Goal: Transaction & Acquisition: Book appointment/travel/reservation

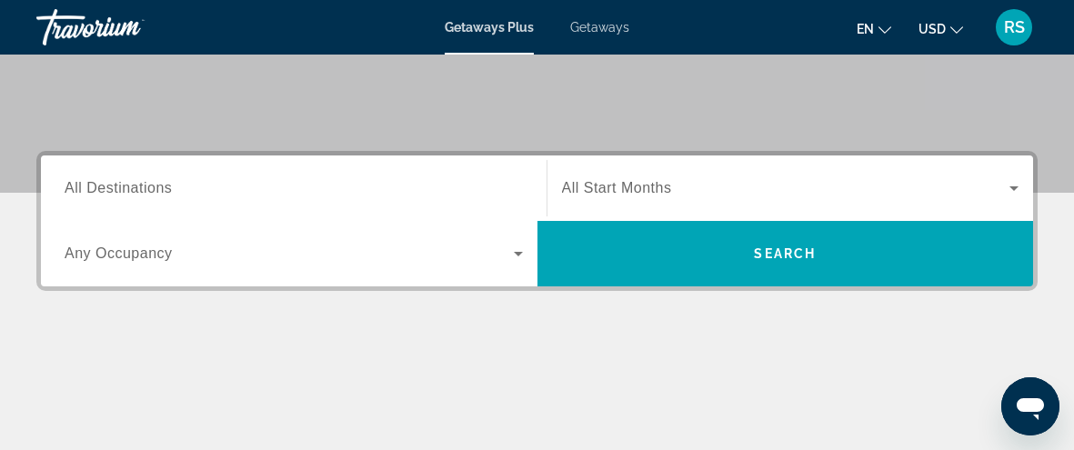
scroll to position [448, 0]
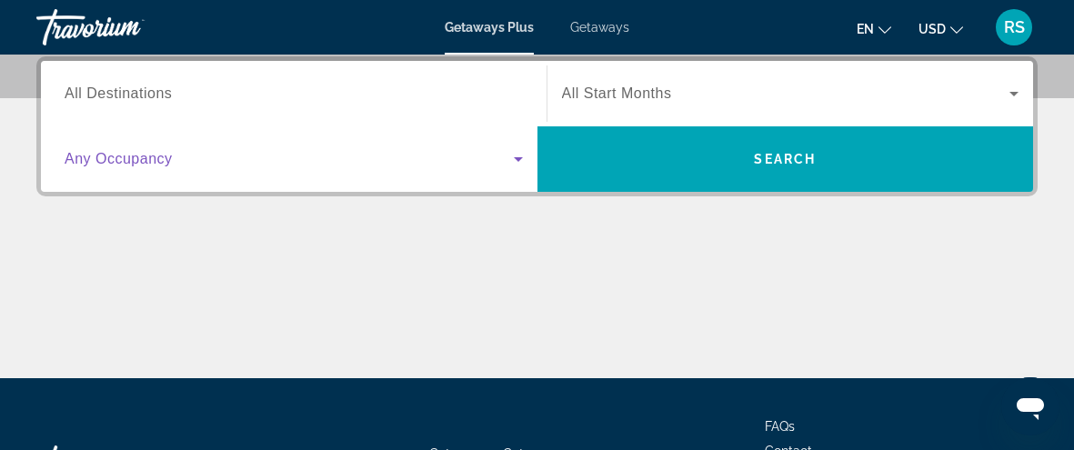
click at [504, 156] on span "Search widget" at bounding box center [289, 159] width 449 height 22
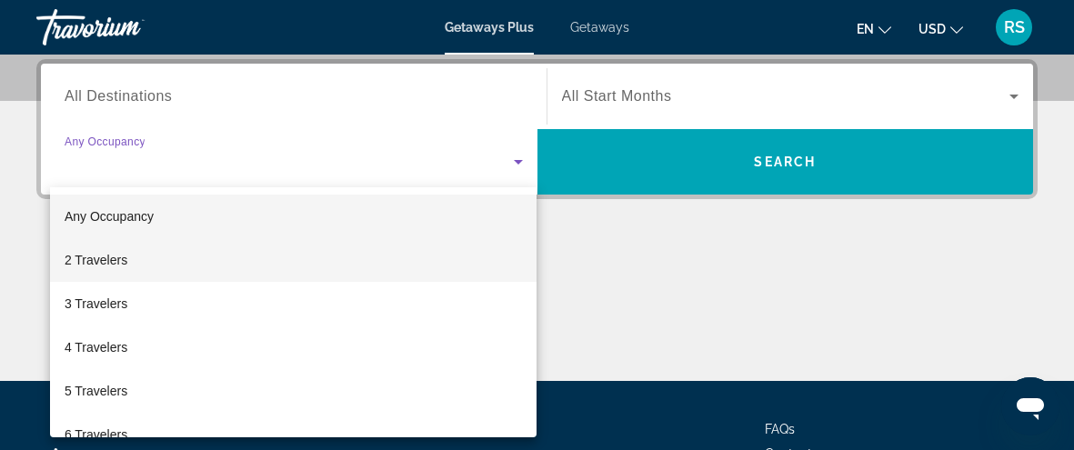
click at [129, 265] on mat-option "2 Travelers" at bounding box center [294, 260] width 488 height 44
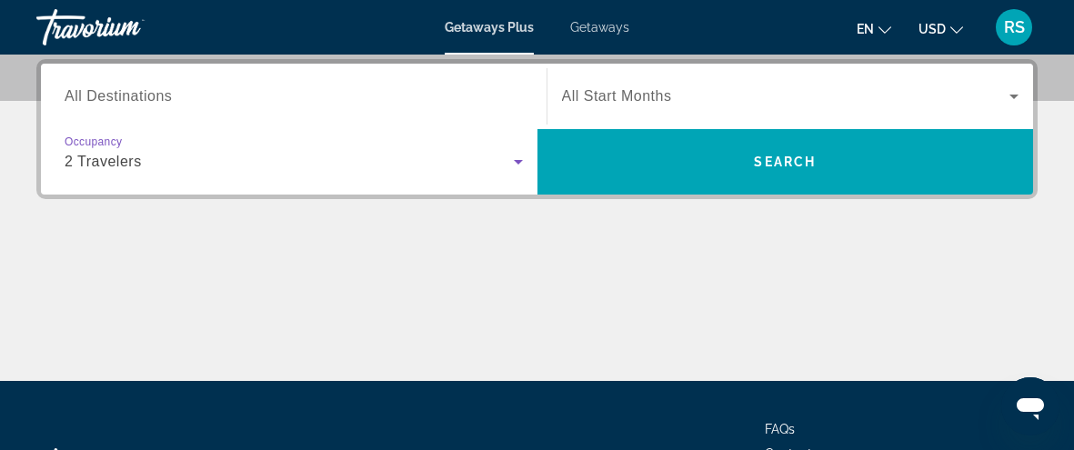
click at [645, 110] on div "Search widget" at bounding box center [791, 96] width 458 height 51
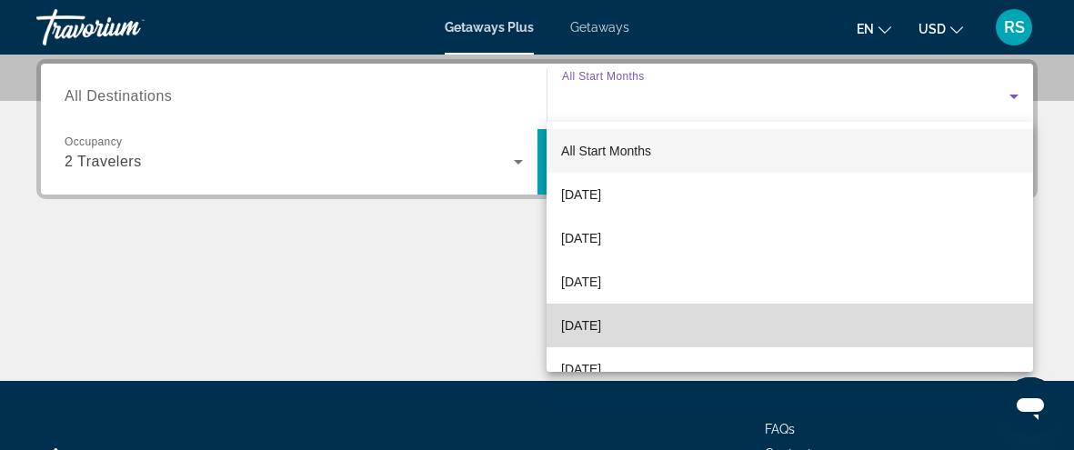
click at [591, 316] on span "[DATE]" at bounding box center [581, 326] width 40 height 22
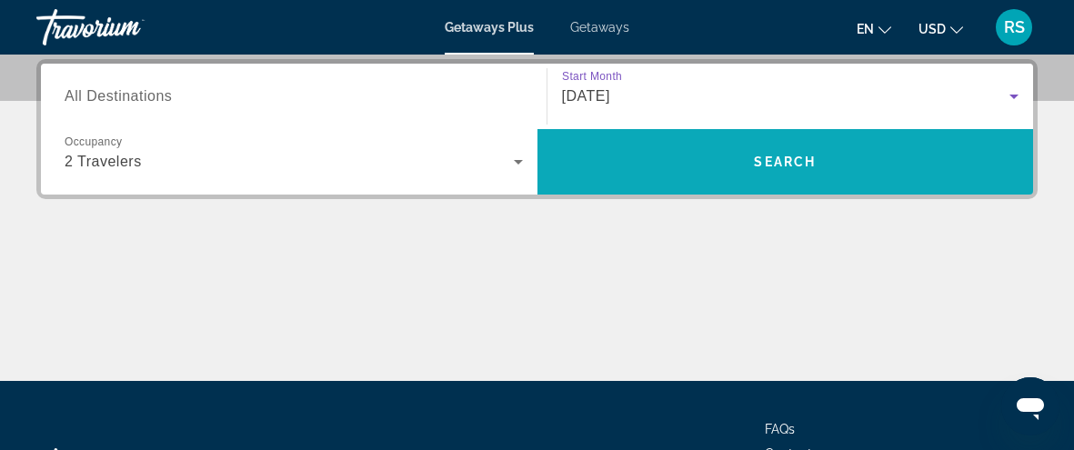
click at [785, 155] on span "Search" at bounding box center [785, 162] width 62 height 15
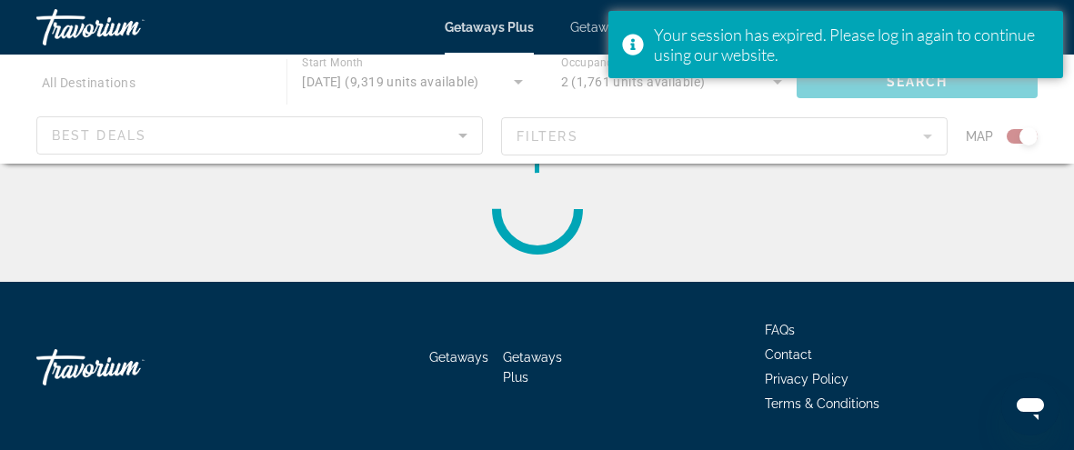
scroll to position [663, 0]
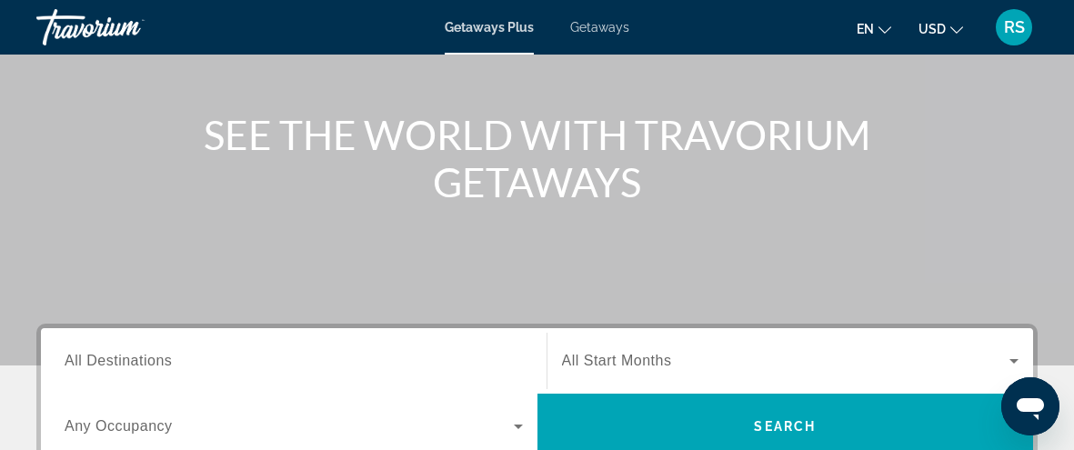
scroll to position [423, 0]
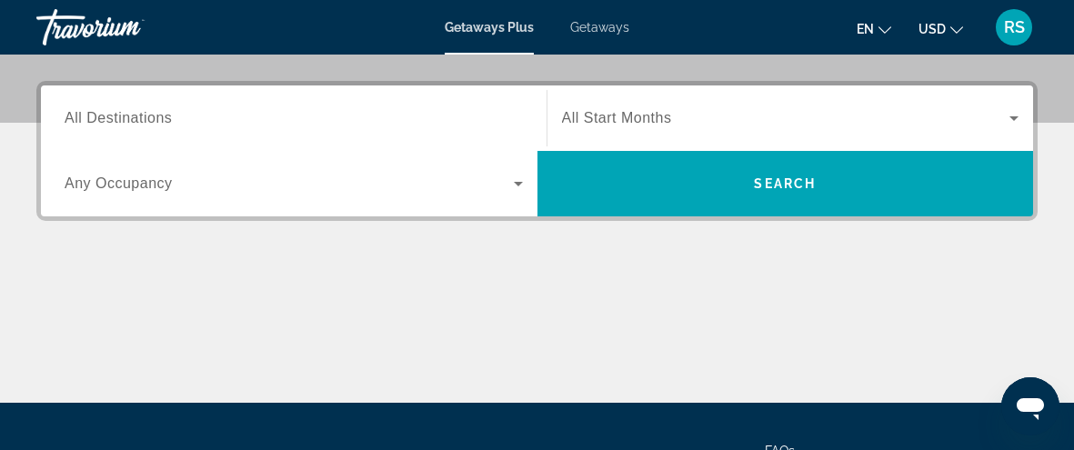
click at [346, 114] on input "Destination All Destinations" at bounding box center [294, 119] width 458 height 22
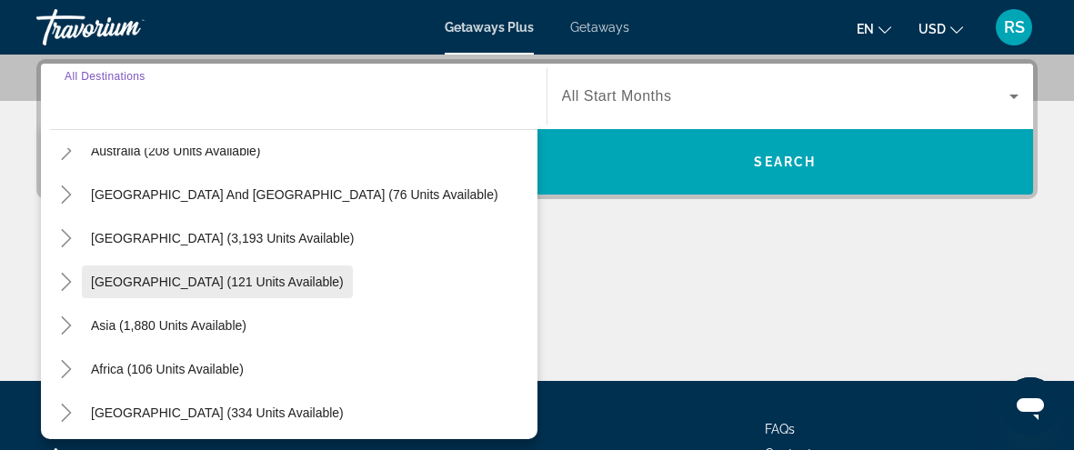
scroll to position [295, 0]
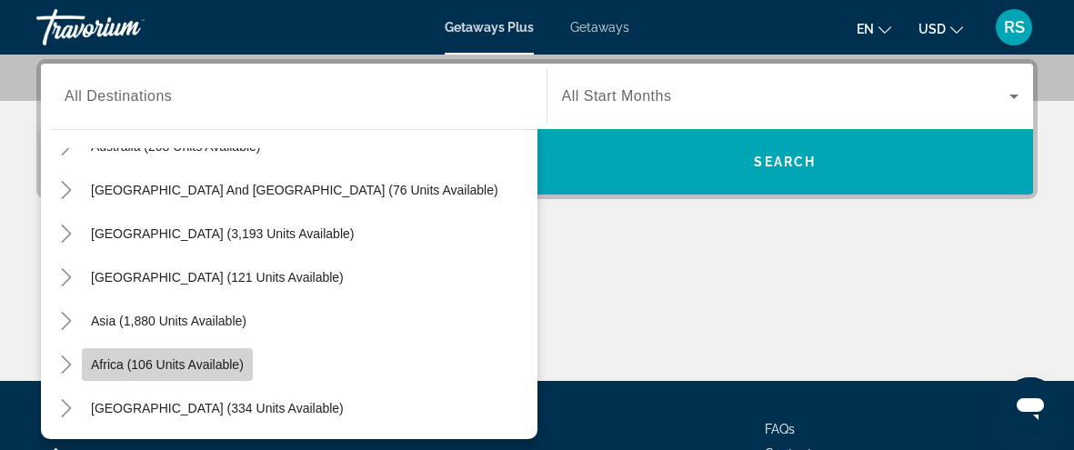
click at [173, 354] on span "Search widget" at bounding box center [167, 365] width 171 height 44
type input "**********"
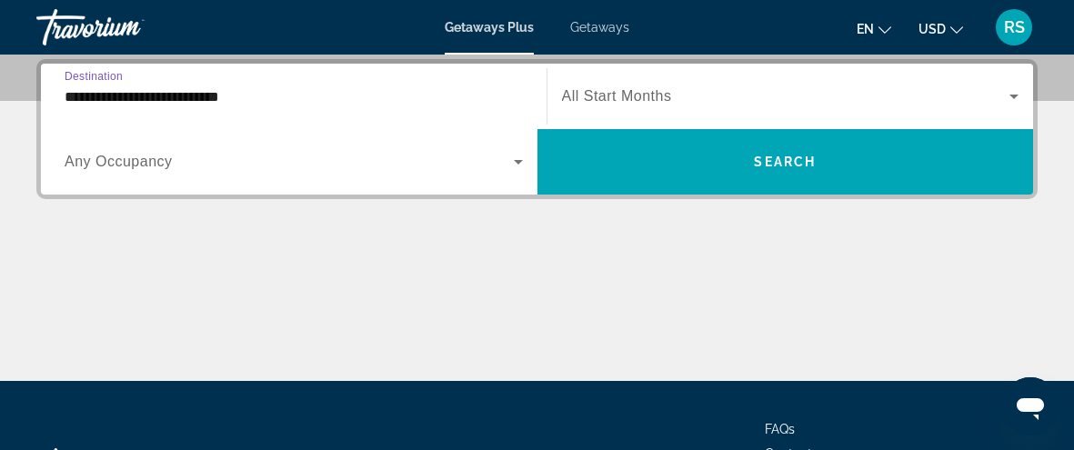
click at [508, 156] on icon "Search widget" at bounding box center [519, 162] width 22 height 22
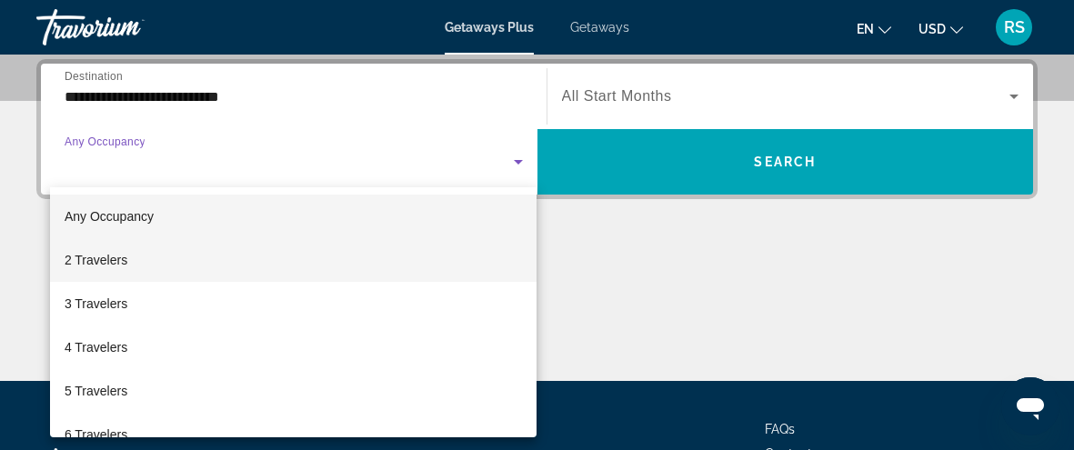
click at [107, 273] on mat-option "2 Travelers" at bounding box center [294, 260] width 488 height 44
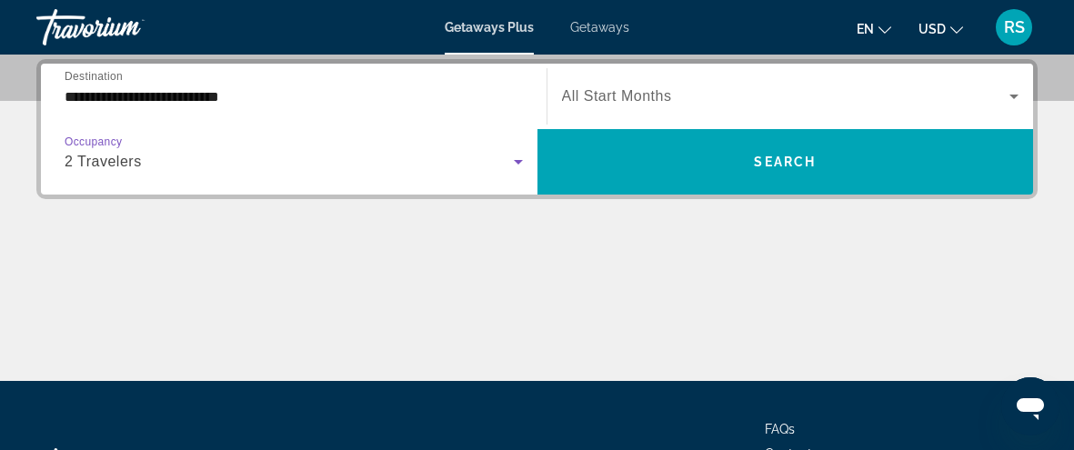
click at [988, 83] on div "Search widget" at bounding box center [791, 96] width 458 height 51
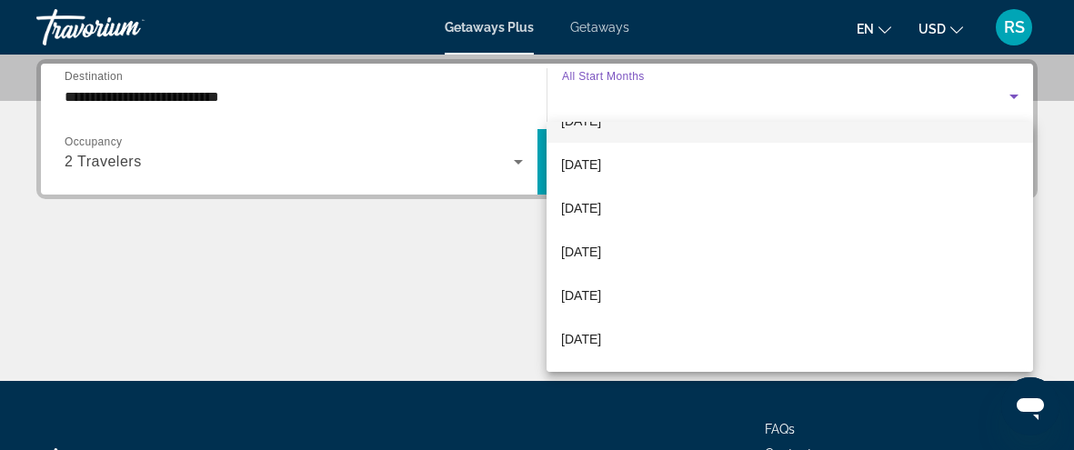
scroll to position [205, 0]
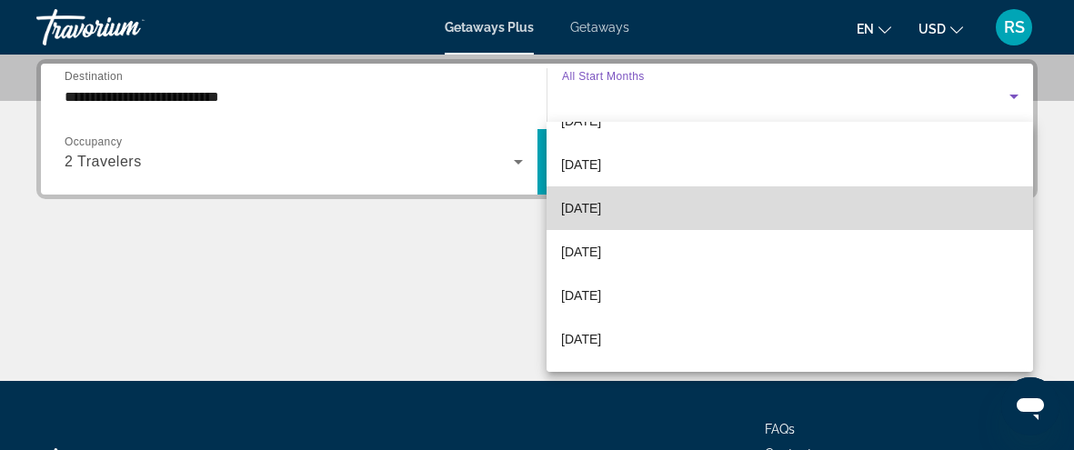
click at [600, 218] on mat-option "[DATE]" at bounding box center [790, 208] width 487 height 44
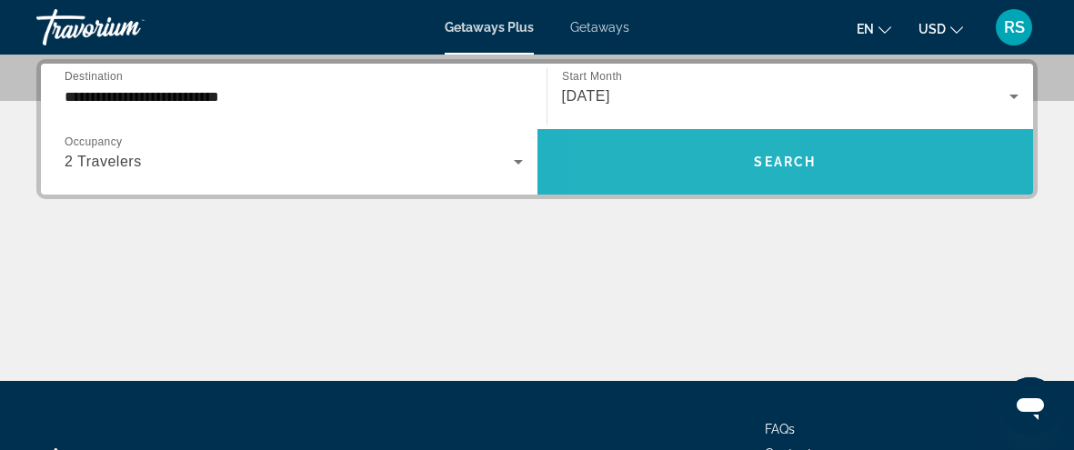
click at [686, 165] on span "Search widget" at bounding box center [786, 162] width 497 height 44
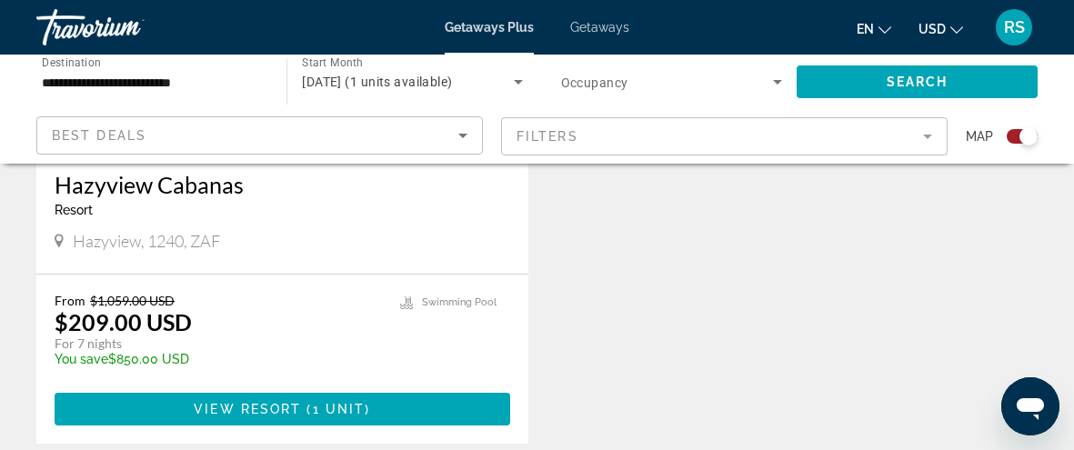
scroll to position [931, 0]
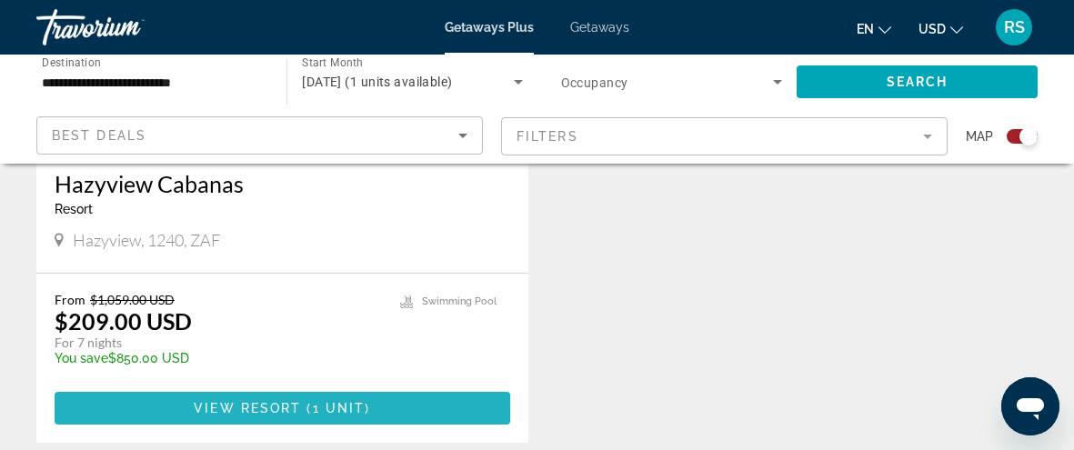
click at [244, 405] on span "View Resort" at bounding box center [247, 408] width 107 height 15
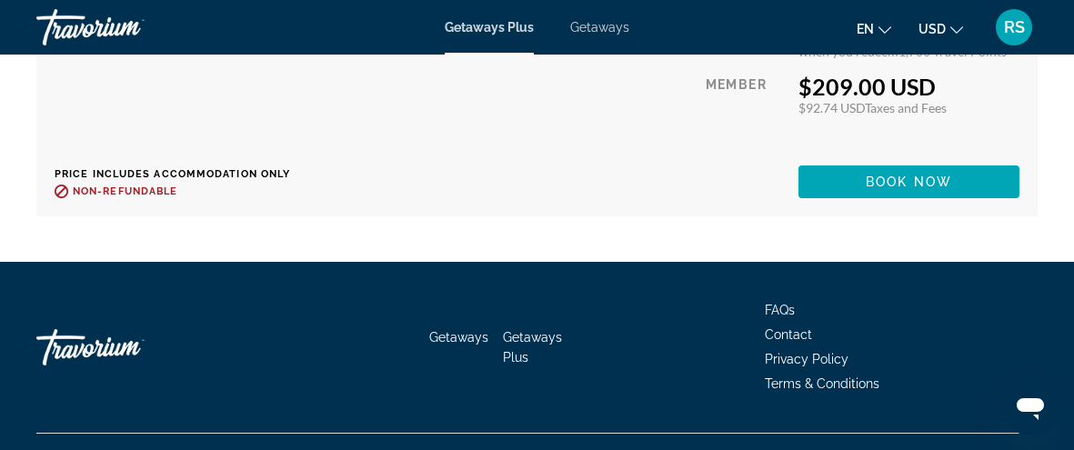
scroll to position [3786, 0]
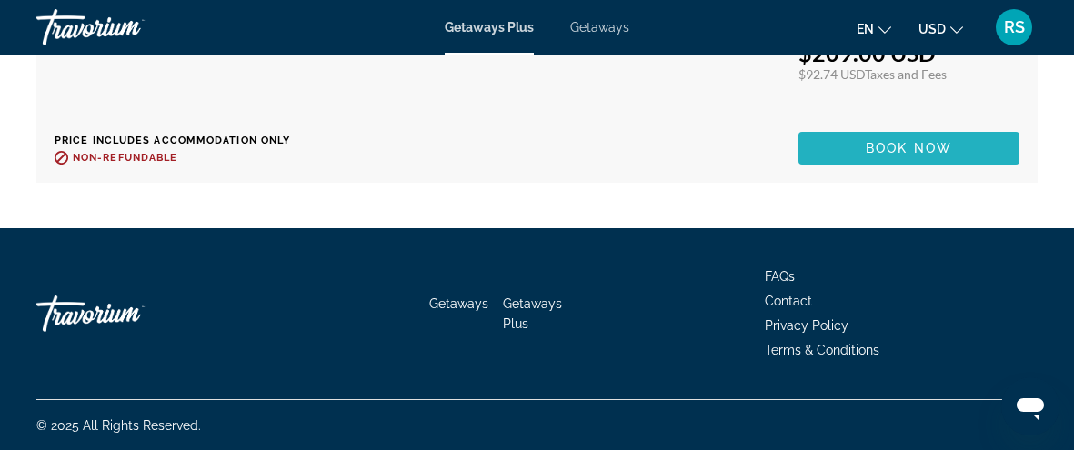
click at [844, 136] on span "Main content" at bounding box center [909, 148] width 221 height 44
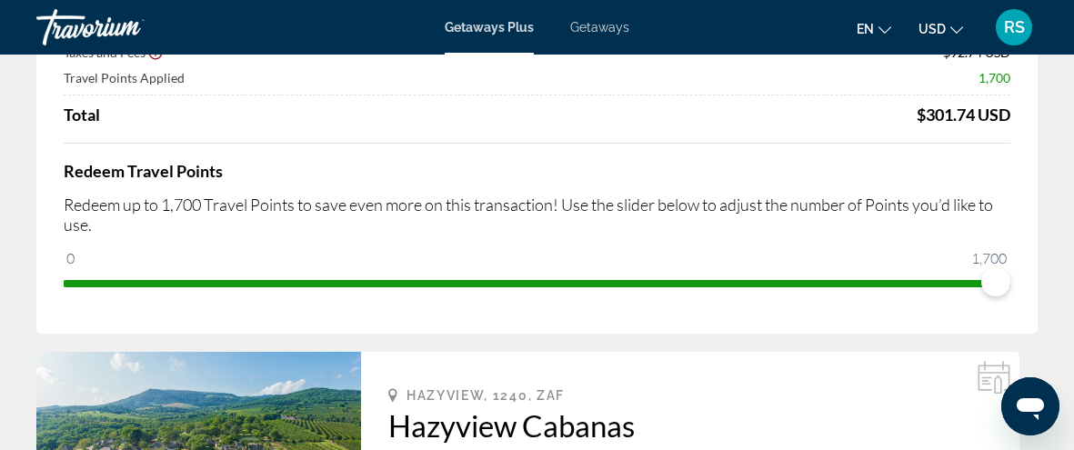
scroll to position [231, 0]
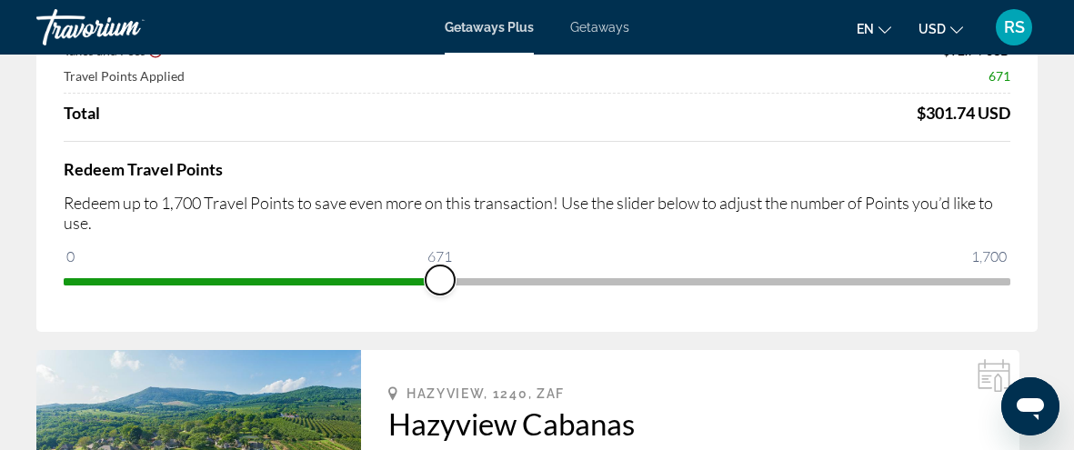
drag, startPoint x: 991, startPoint y: 279, endPoint x: 439, endPoint y: 416, distance: 567.9
click at [871, 283] on span "ngx-slider" at bounding box center [537, 281] width 947 height 7
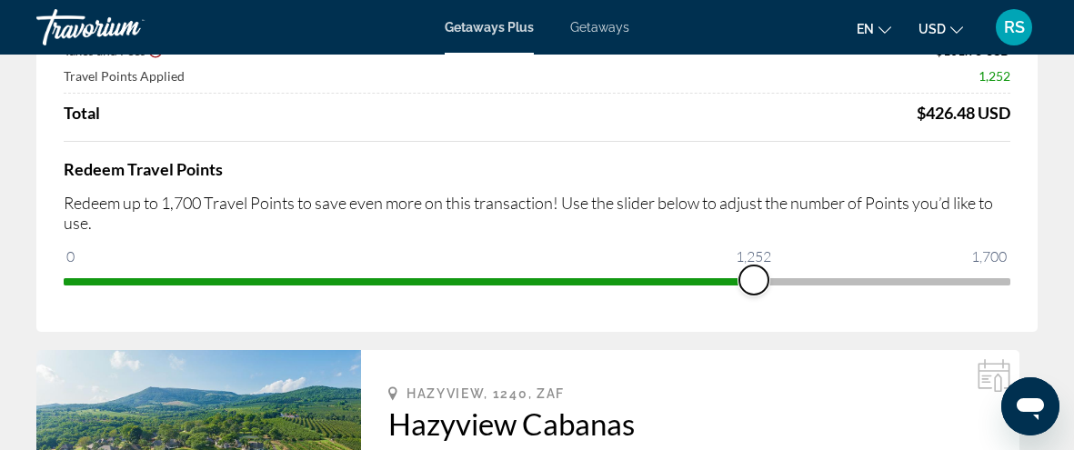
drag, startPoint x: 878, startPoint y: 275, endPoint x: 754, endPoint y: 326, distance: 133.8
click at [754, 326] on div "Price Summary Retail Price $1,059.00 USD Your Price $324.50 USD Taxes and Fees …" at bounding box center [537, 118] width 1002 height 427
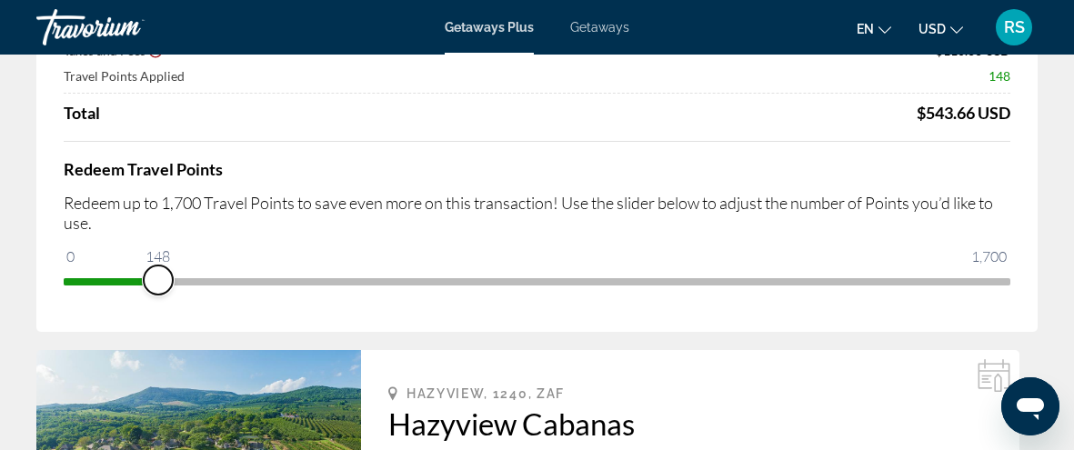
drag, startPoint x: 757, startPoint y: 277, endPoint x: 156, endPoint y: 307, distance: 601.2
click at [156, 307] on div "Price Summary Retail Price $1,059.00 USD Your Price $433.00 USD Taxes and Fees …" at bounding box center [537, 118] width 1002 height 427
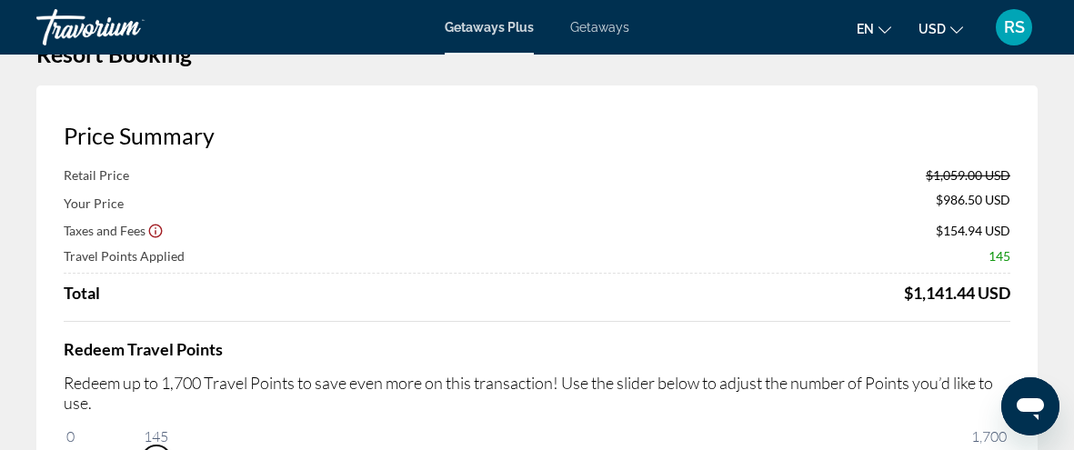
scroll to position [0, 0]
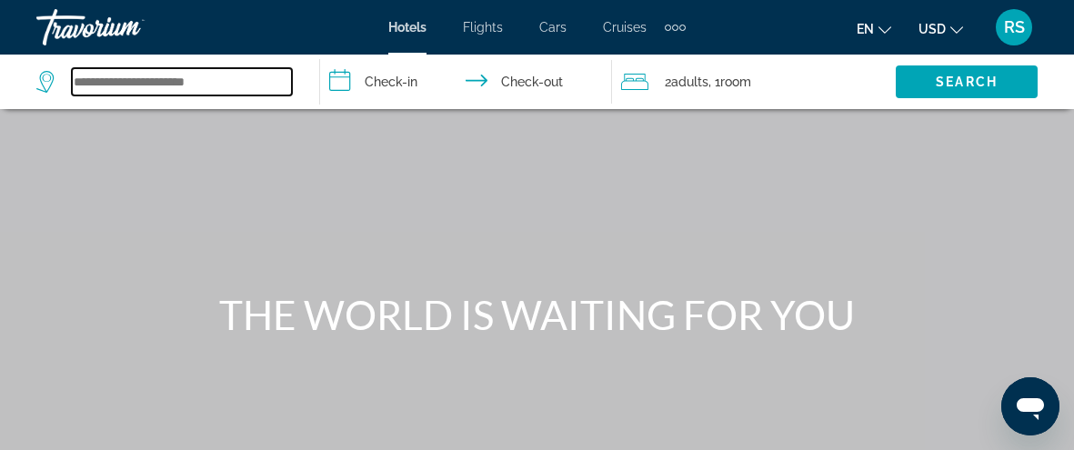
click at [257, 79] on input "Search widget" at bounding box center [182, 81] width 220 height 27
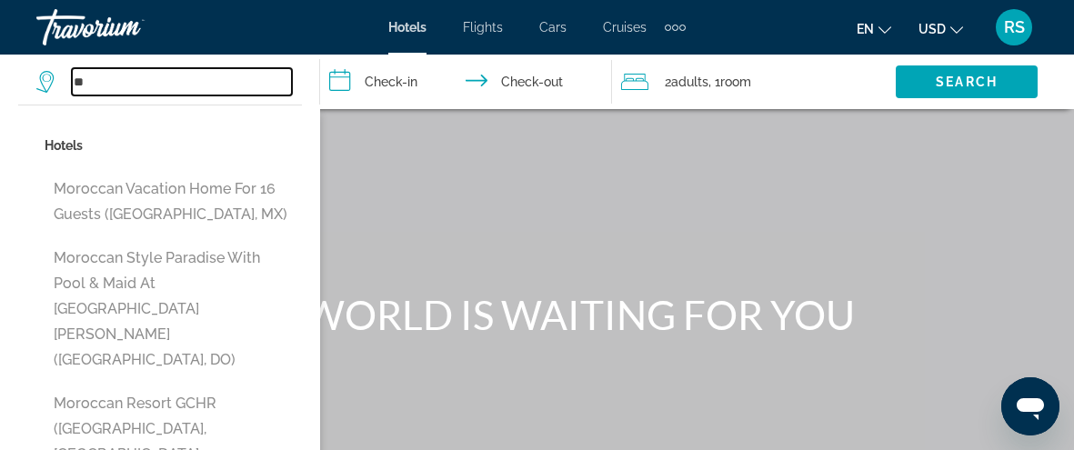
type input "*"
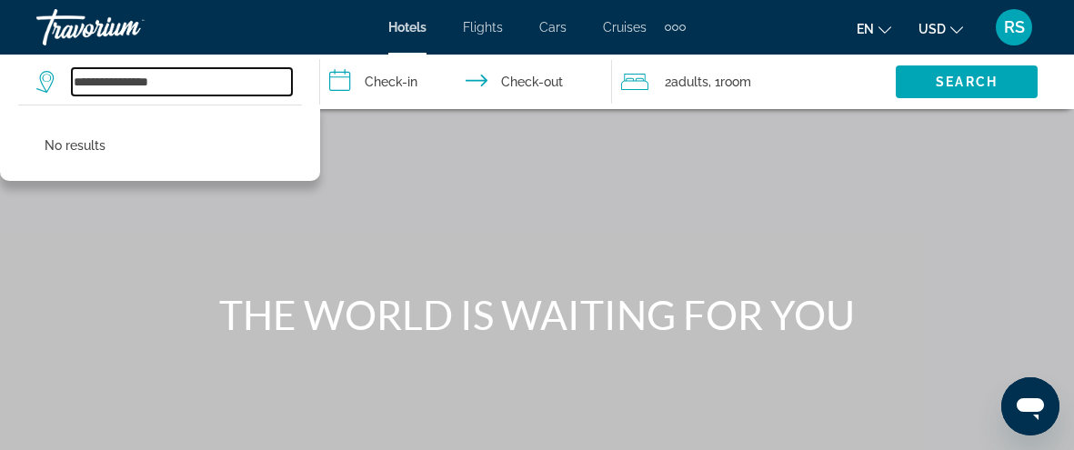
type input "**********"
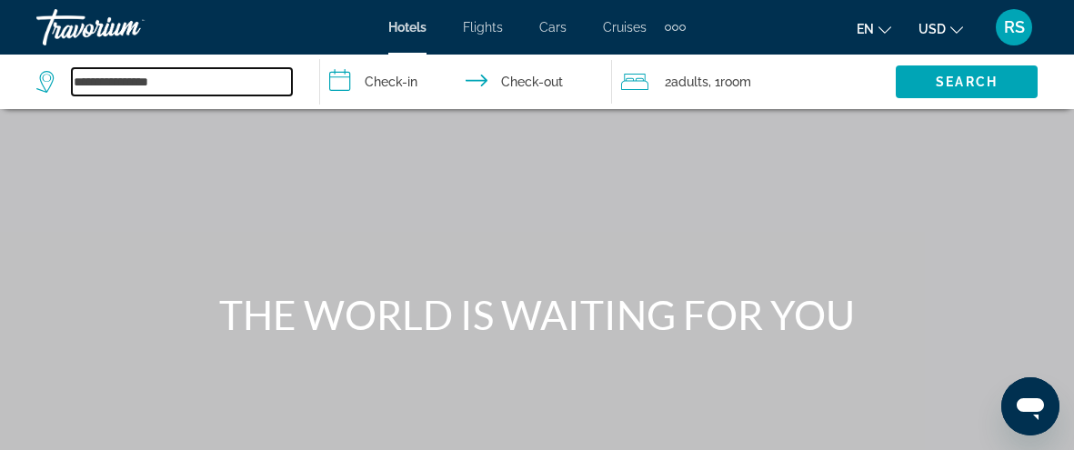
drag, startPoint x: 189, startPoint y: 76, endPoint x: 43, endPoint y: 97, distance: 147.9
click at [43, 97] on div "**********" at bounding box center [168, 82] width 265 height 55
paste input "*******"
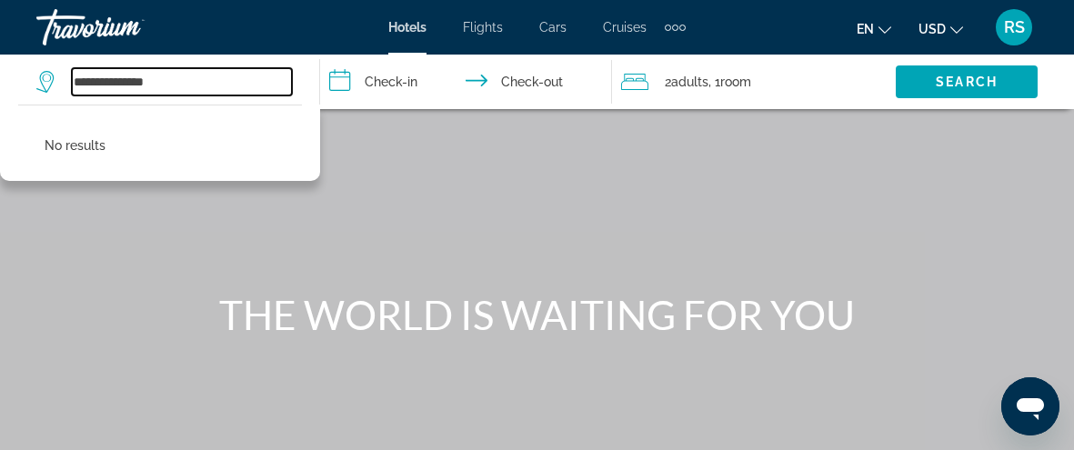
type input "**********"
